Goal: Task Accomplishment & Management: Manage account settings

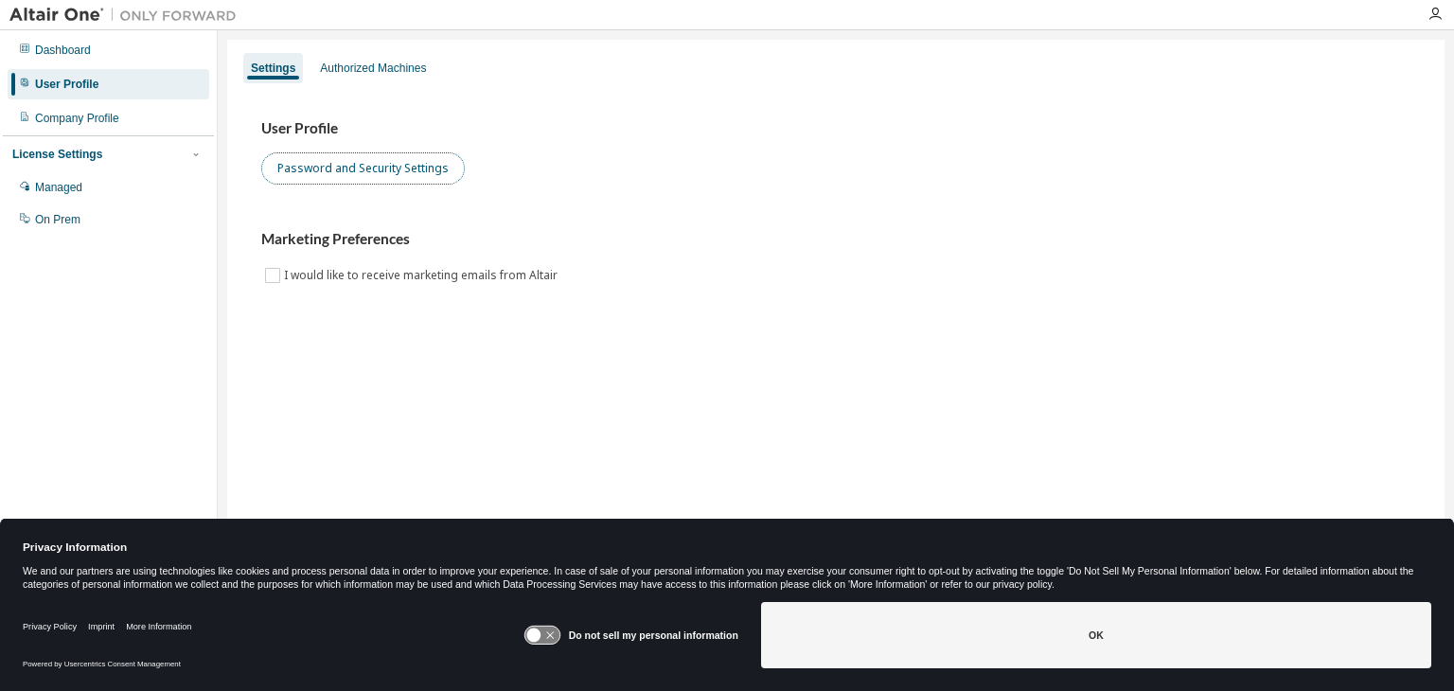
click at [401, 168] on button "Password and Security Settings" at bounding box center [362, 168] width 203 height 32
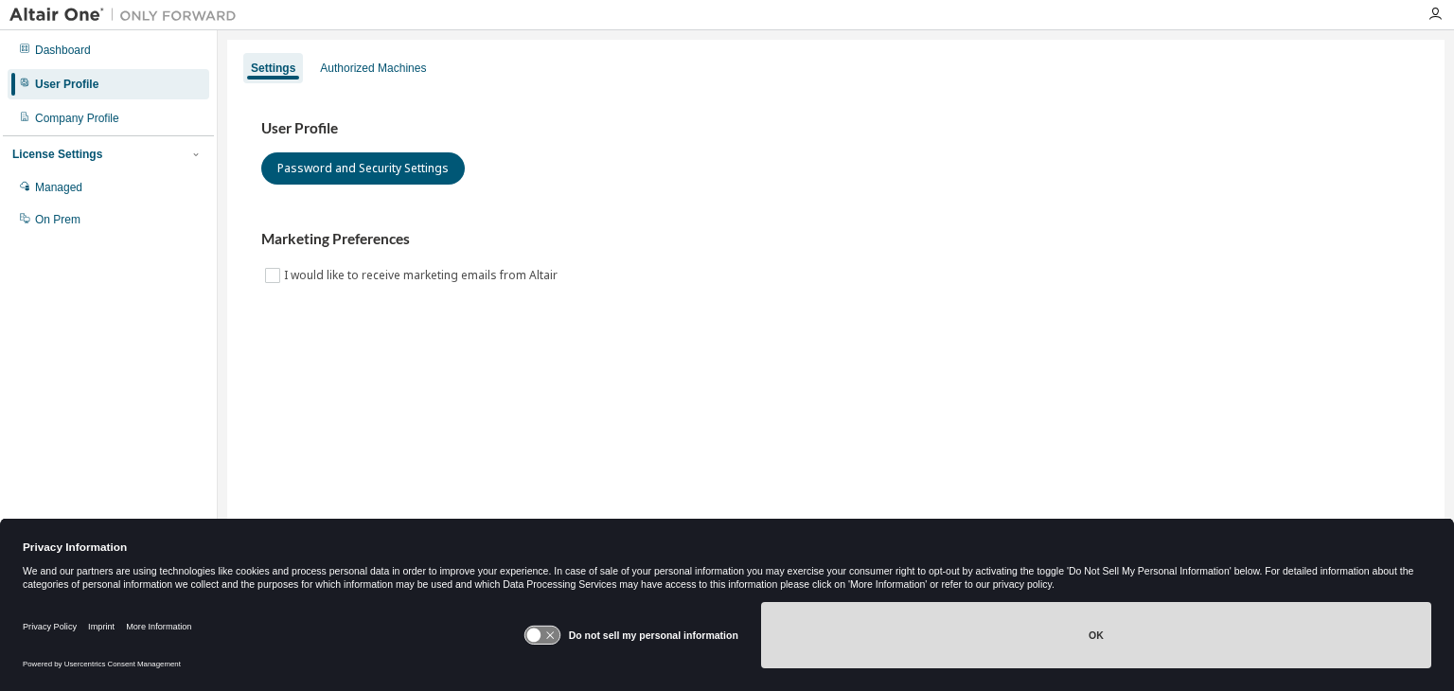
click at [1014, 654] on button "OK" at bounding box center [1096, 635] width 670 height 66
